Goal: Information Seeking & Learning: Understand process/instructions

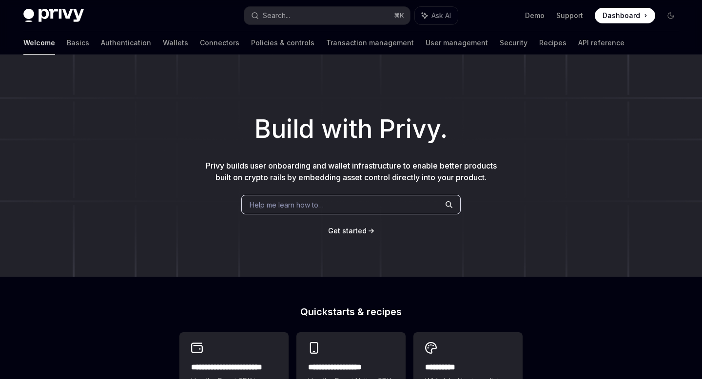
click at [471, 115] on h1 "Build with Privy." at bounding box center [351, 129] width 671 height 38
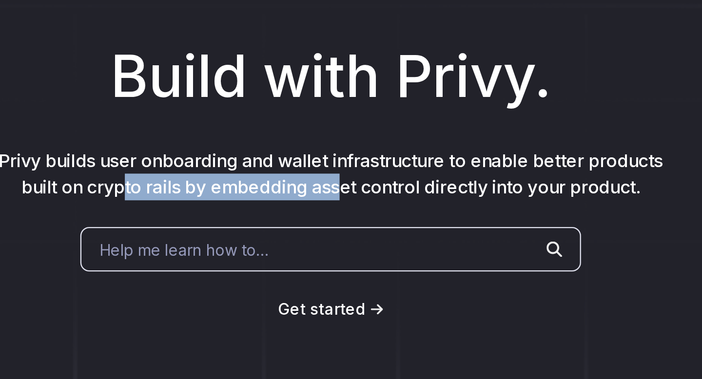
drag, startPoint x: 258, startPoint y: 180, endPoint x: 356, endPoint y: 178, distance: 98.0
click at [356, 179] on span "Privy builds user onboarding and wallet infrastructure to enable better product…" at bounding box center [351, 171] width 291 height 21
click at [356, 178] on span "Privy builds user onboarding and wallet infrastructure to enable better product…" at bounding box center [351, 171] width 291 height 21
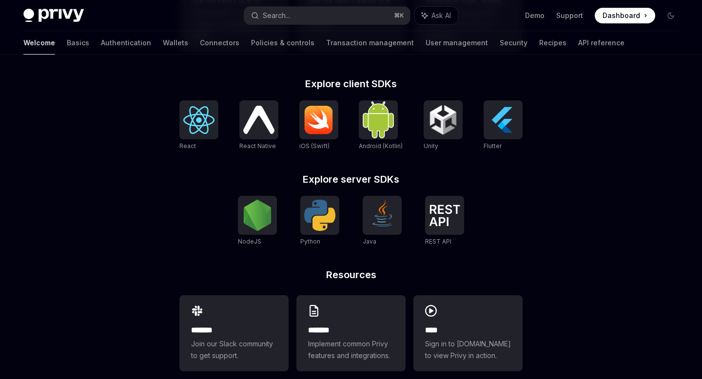
scroll to position [396, 0]
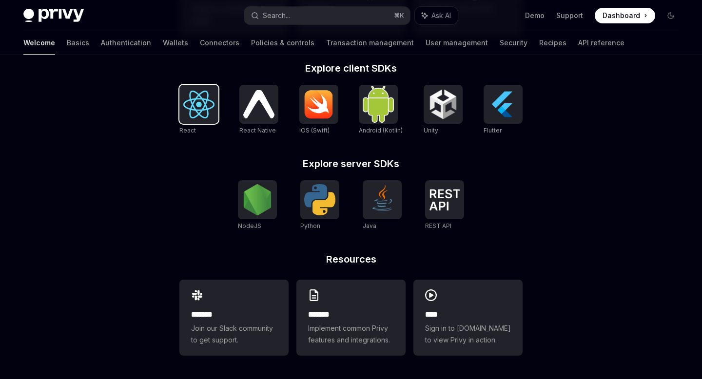
click at [190, 105] on img at bounding box center [198, 105] width 31 height 28
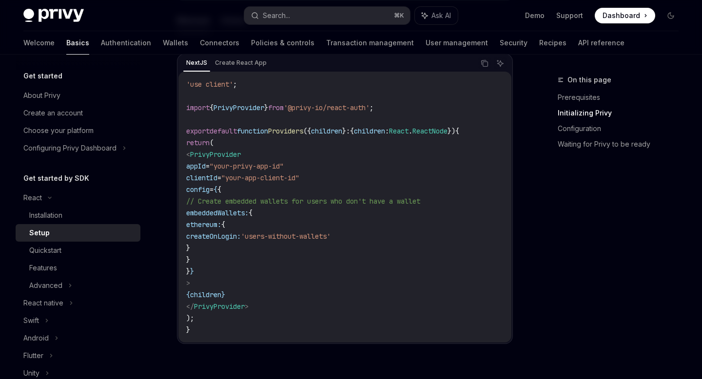
scroll to position [355, 0]
